Goal: Communication & Community: Ask a question

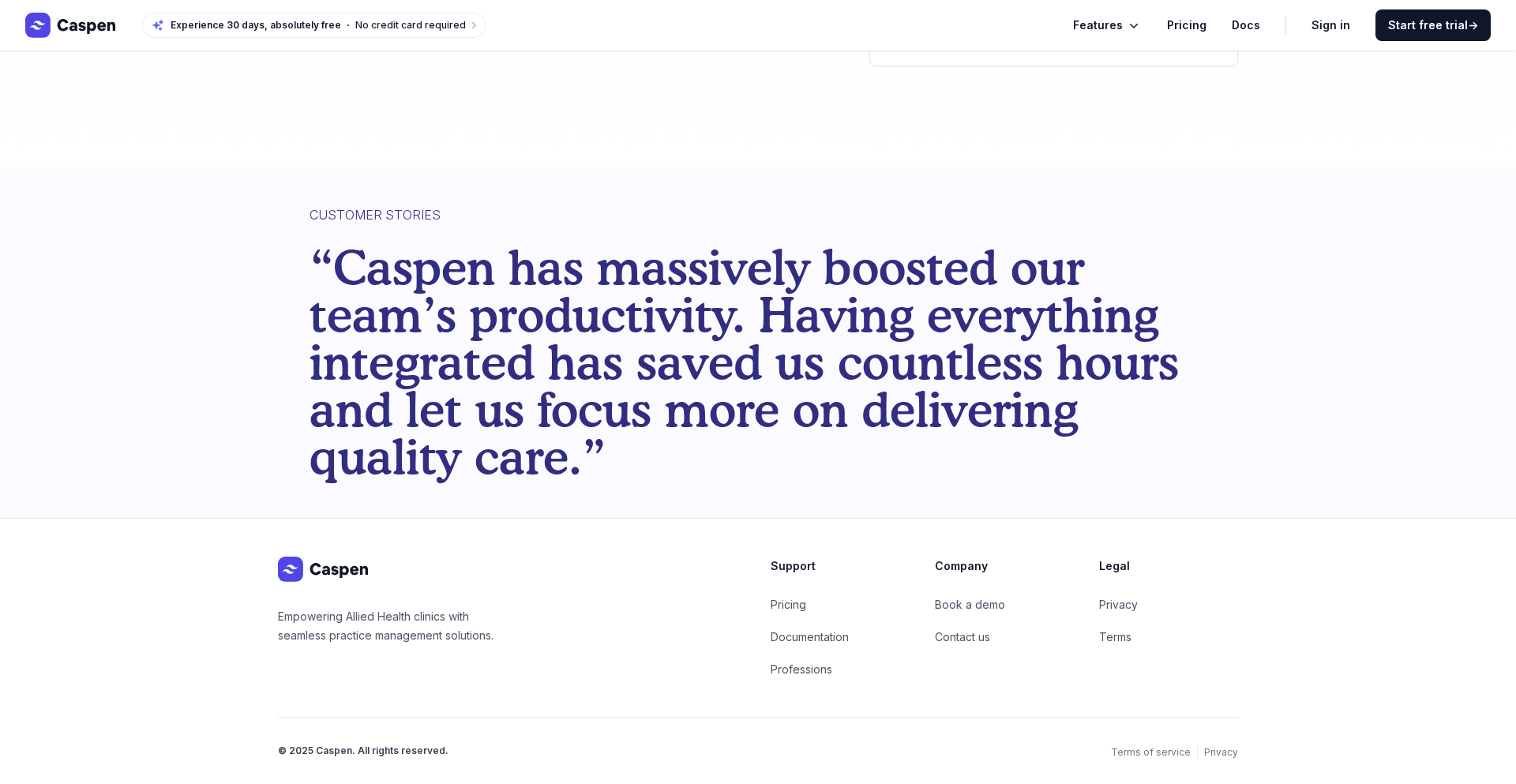
scroll to position [140, 0]
type textarea "Hey! Just launched TurboJot — the AI-powered outreach tool that actually wrote …"
type input "[PERSON_NAME]"
type input "[PHONE_NUMBER]"
type input "TurboJot"
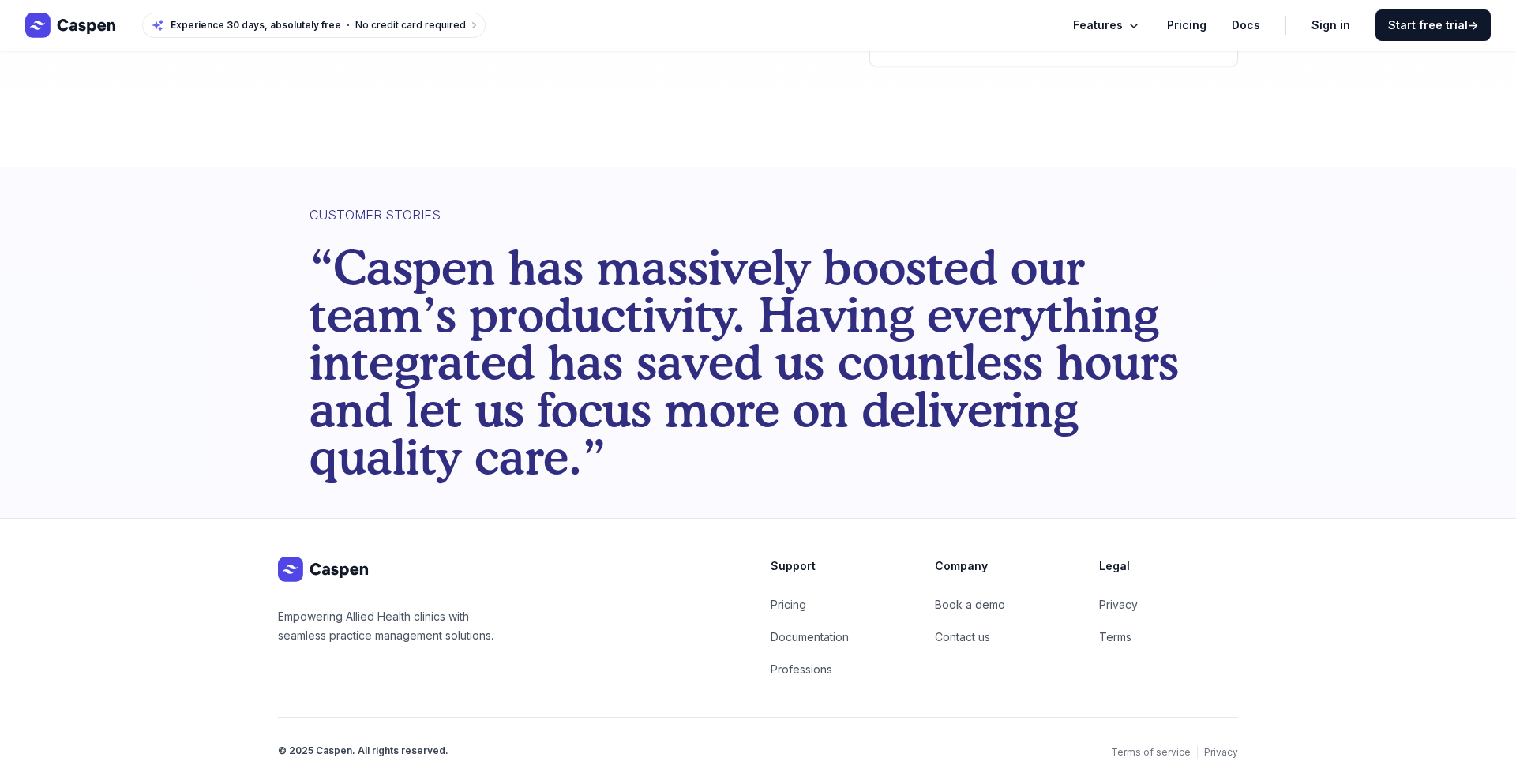
type input "[PERSON_NAME][EMAIL_ADDRESS][DOMAIN_NAME]"
click at [895, 40] on button "Let's talk" at bounding box center [1053, 24] width 316 height 32
